Goal: Task Accomplishment & Management: Use online tool/utility

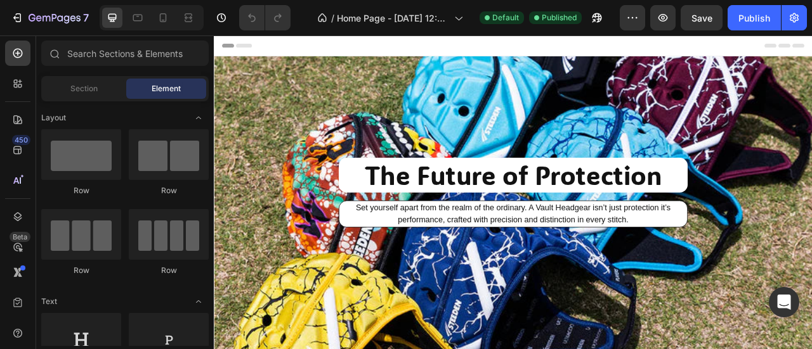
click at [247, 52] on span "Header" at bounding box center [252, 48] width 28 height 13
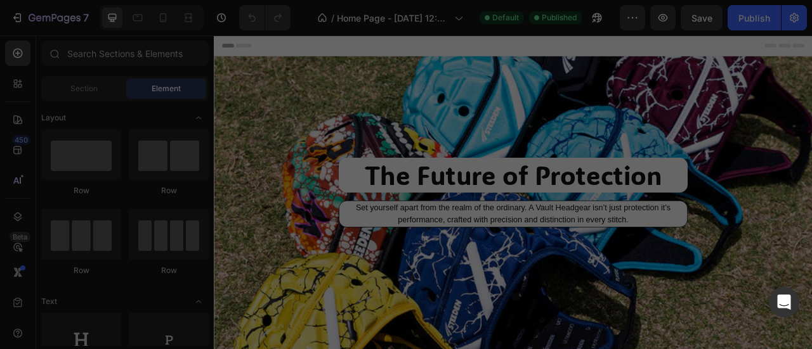
scroll to position [171, 0]
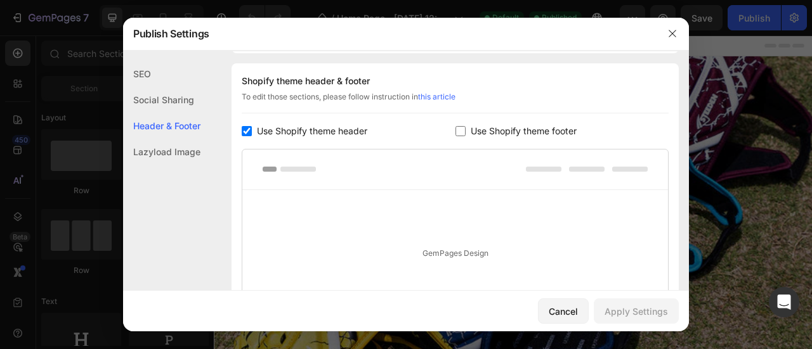
click at [247, 131] on input "checkbox" at bounding box center [247, 131] width 10 height 10
checkbox input "false"
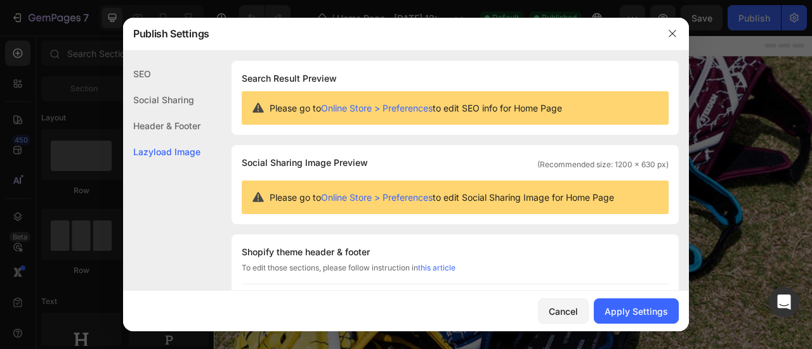
scroll to position [260, 0]
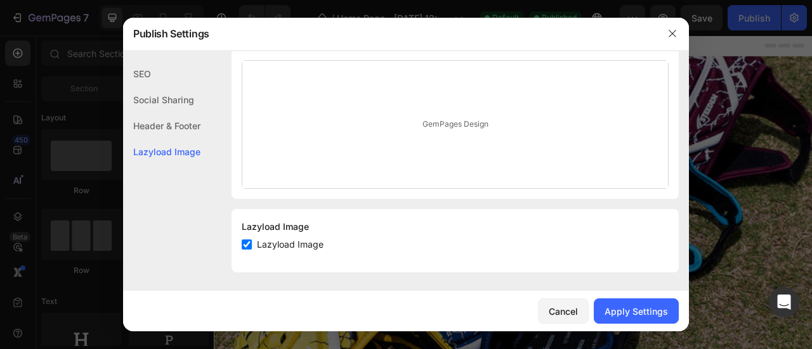
click at [422, 122] on div "GemPages Design" at bounding box center [455, 124] width 426 height 127
click at [637, 311] on div "Apply Settings" at bounding box center [635, 311] width 63 height 13
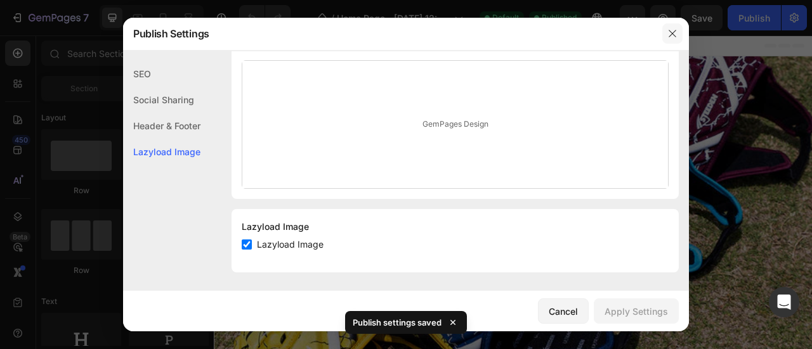
click at [676, 32] on icon "button" at bounding box center [672, 34] width 10 height 10
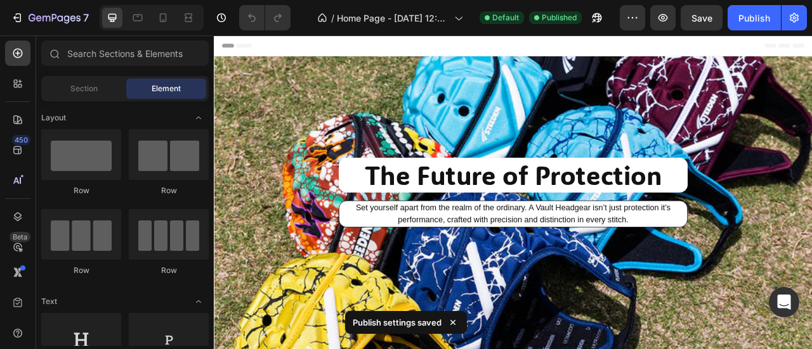
click at [550, 48] on div "Header" at bounding box center [594, 48] width 741 height 25
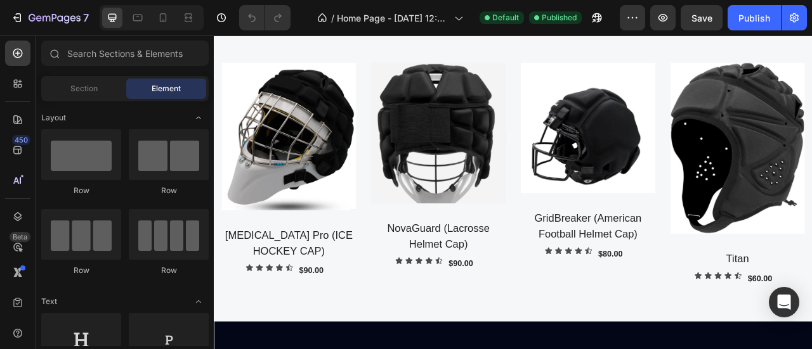
scroll to position [1134, 0]
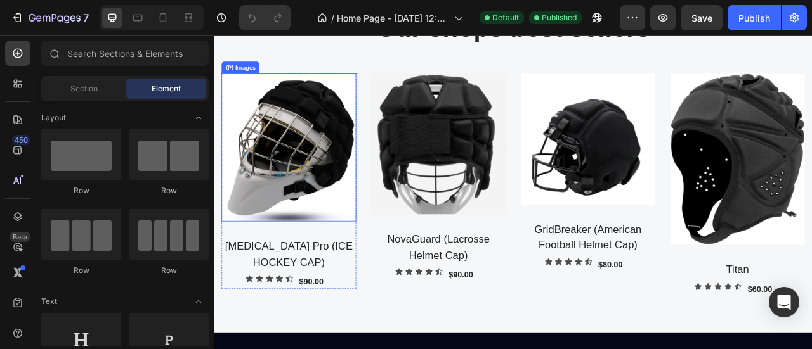
click at [337, 198] on img at bounding box center [308, 178] width 171 height 188
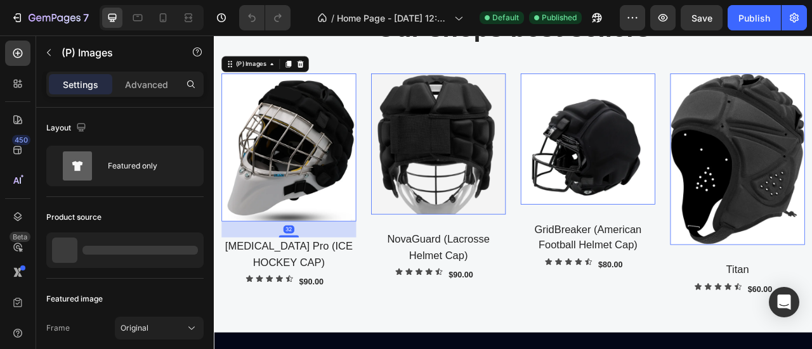
click at [297, 301] on h2 "[MEDICAL_DATA] Pro (ICE HOCKEY CAP)" at bounding box center [308, 313] width 171 height 42
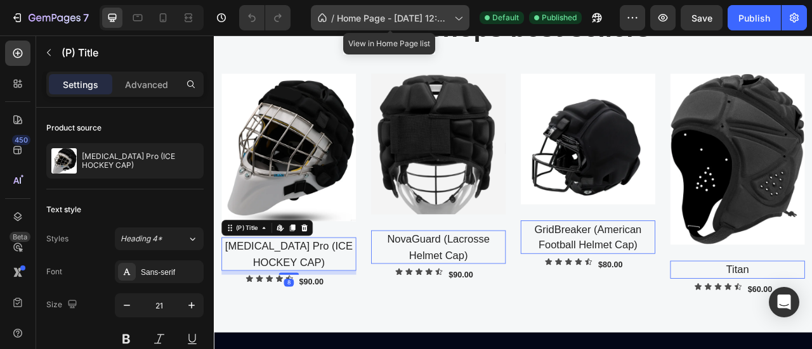
click at [419, 17] on span "Home Page - Aug 21, 12:44:16" at bounding box center [393, 17] width 112 height 13
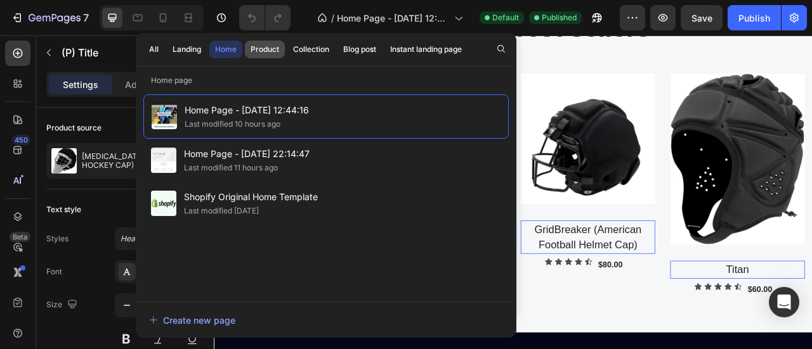
click at [270, 54] on div "Product" at bounding box center [264, 49] width 29 height 11
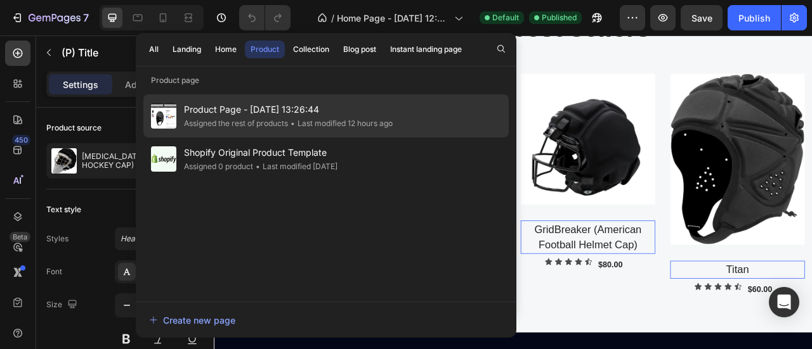
click at [264, 110] on span "Product Page - [DATE] 13:26:44" at bounding box center [288, 109] width 209 height 15
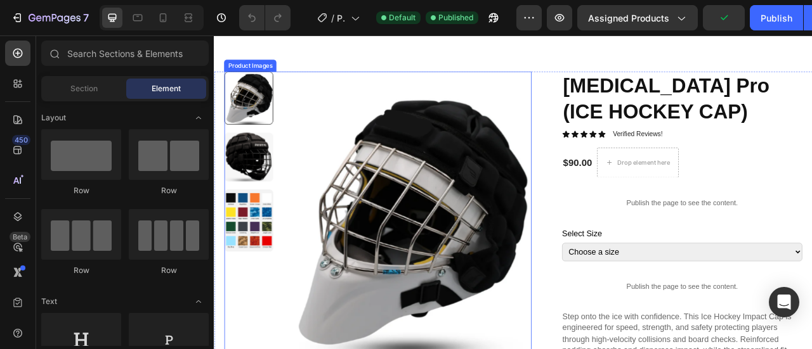
scroll to position [63, 0]
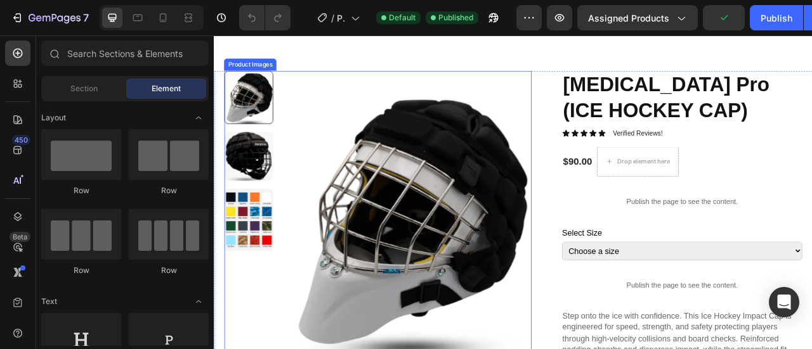
click at [268, 257] on img at bounding box center [257, 269] width 62 height 79
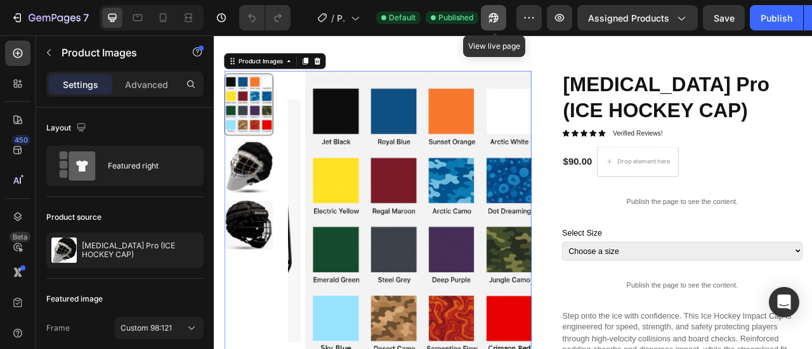
click at [495, 23] on icon "button" at bounding box center [493, 17] width 13 height 13
